Goal: Information Seeking & Learning: Learn about a topic

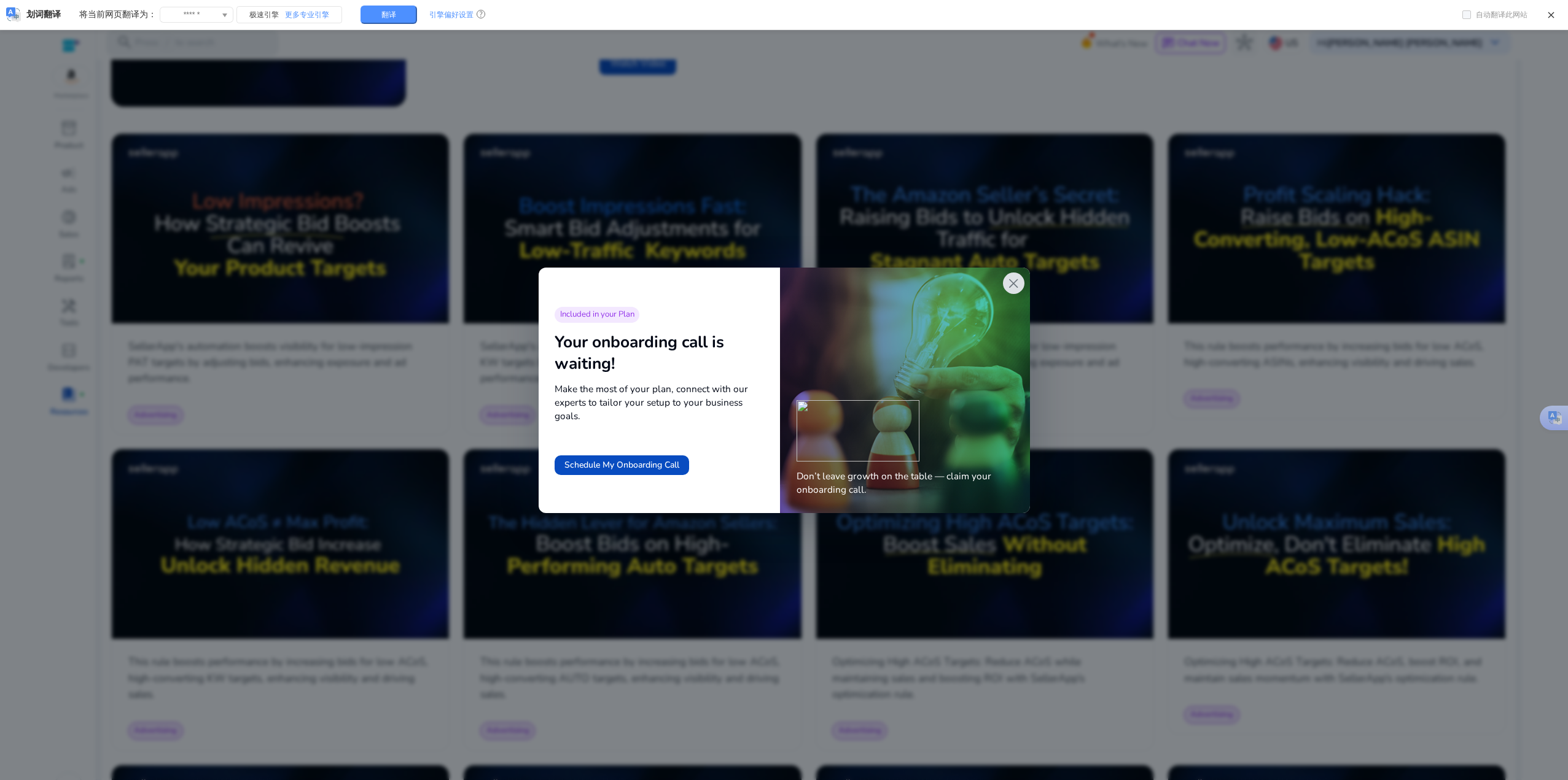
scroll to position [550, 0]
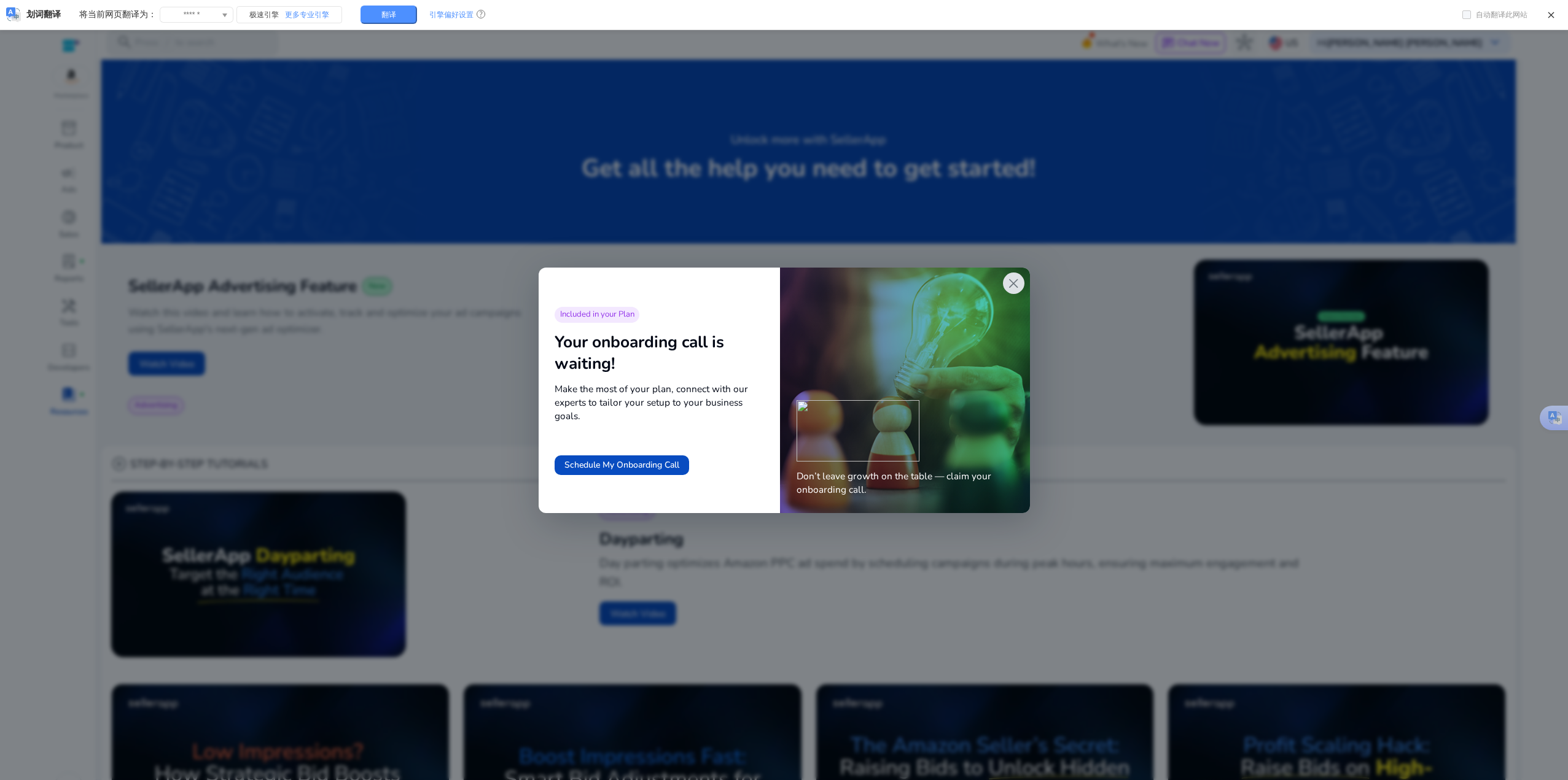
scroll to position [550, 0]
